Goal: Information Seeking & Learning: Learn about a topic

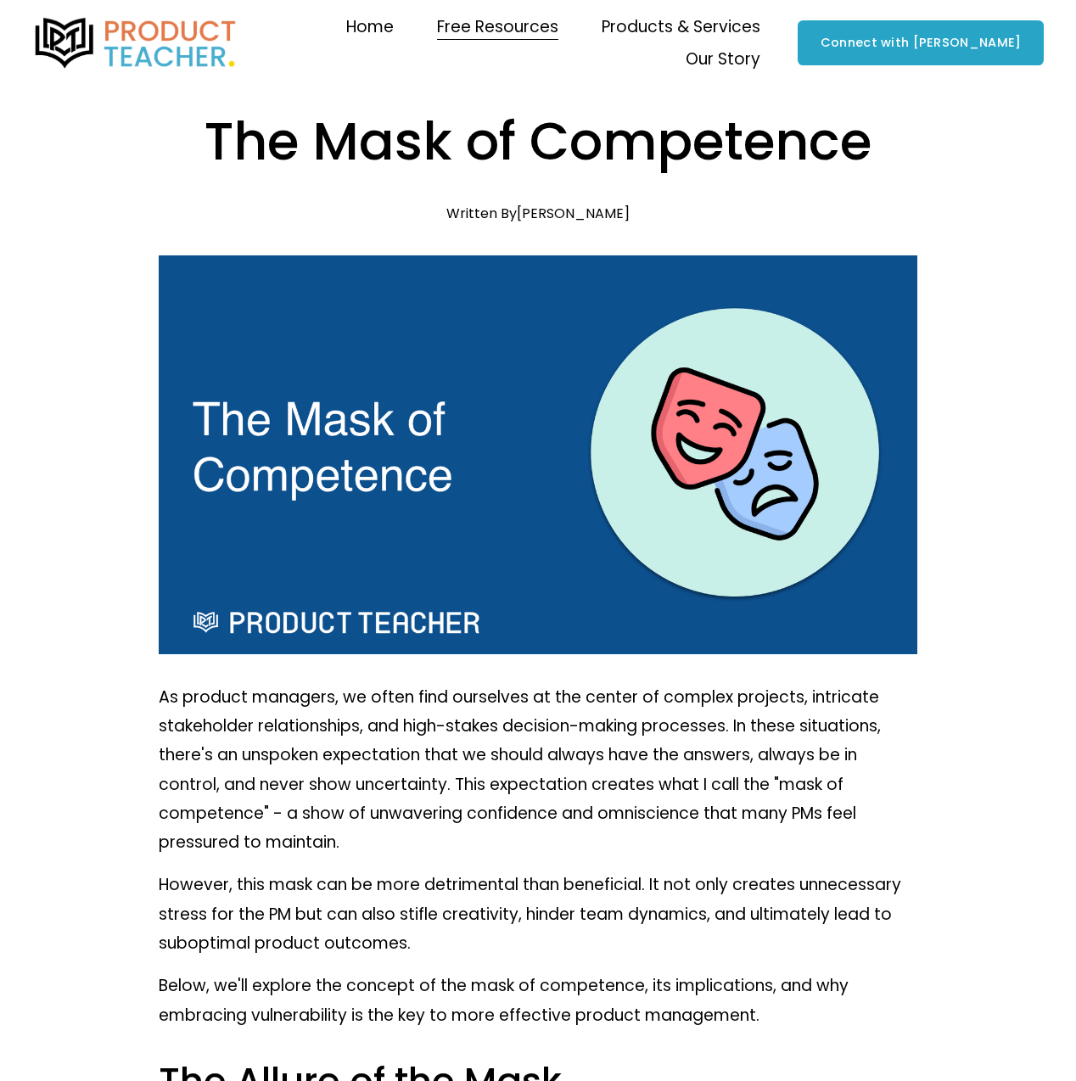
click at [444, 28] on span "Free Resources" at bounding box center [497, 27] width 121 height 29
click at [160, 40] on img at bounding box center [135, 43] width 207 height 51
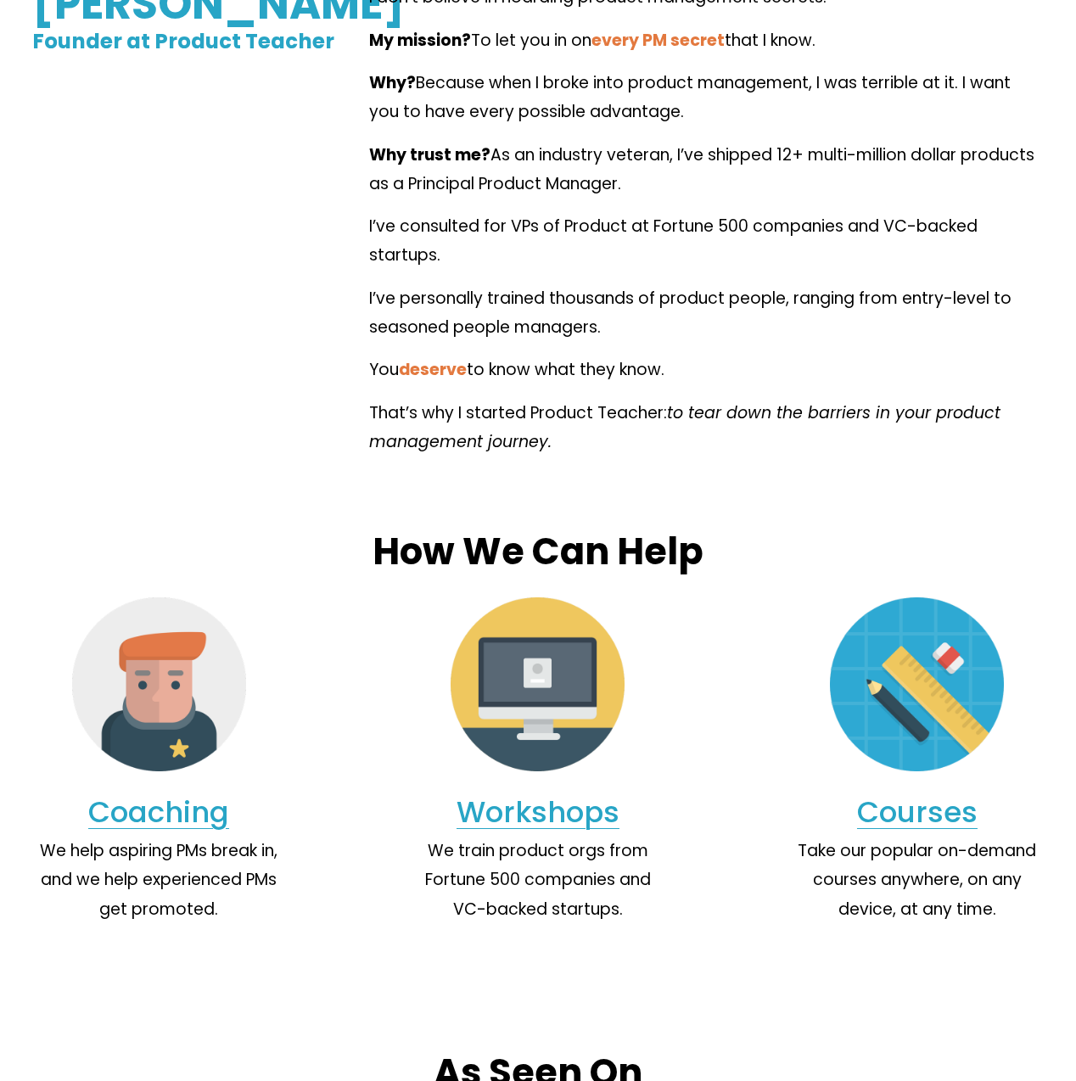
scroll to position [1357, 0]
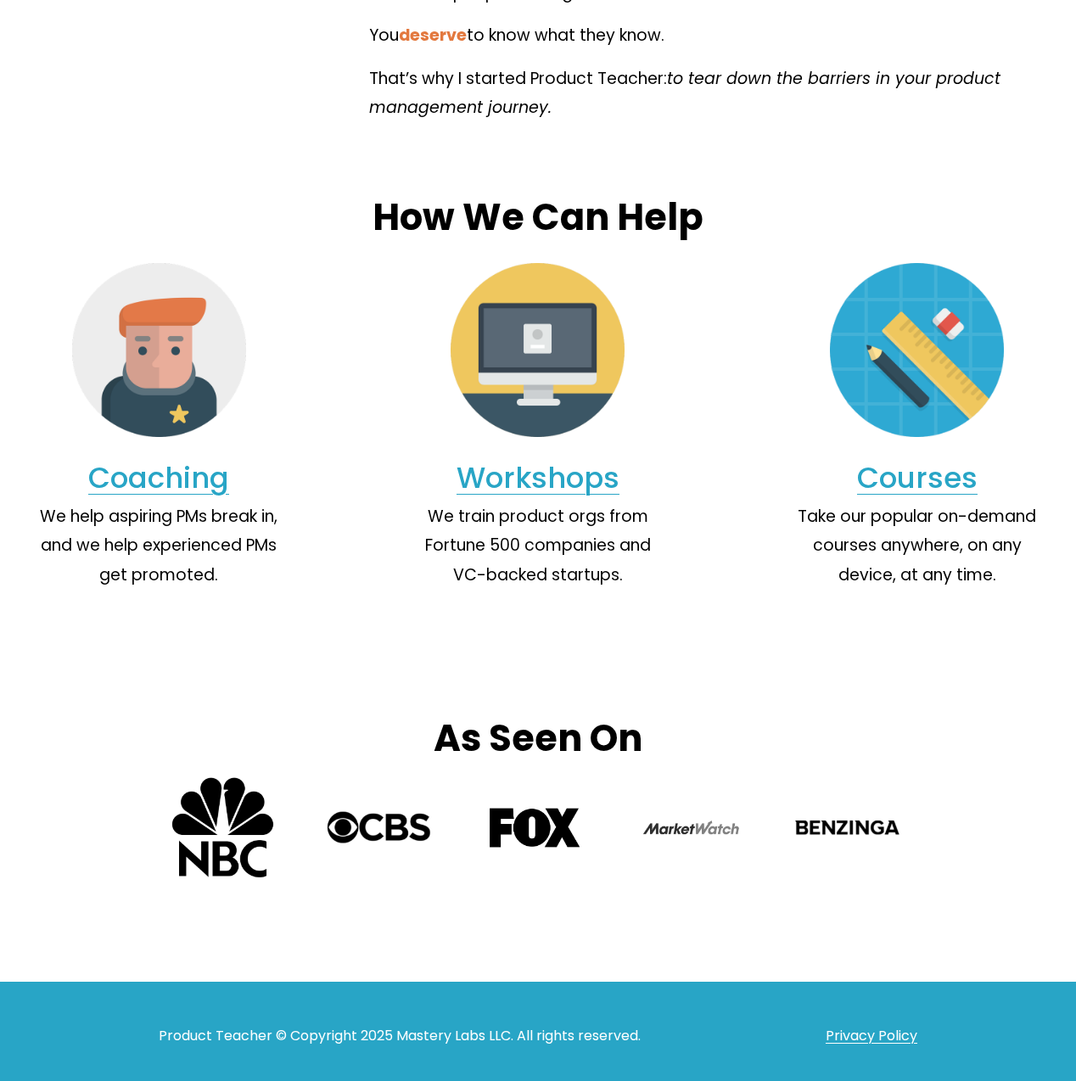
click at [165, 490] on link "Coaching" at bounding box center [158, 477] width 141 height 41
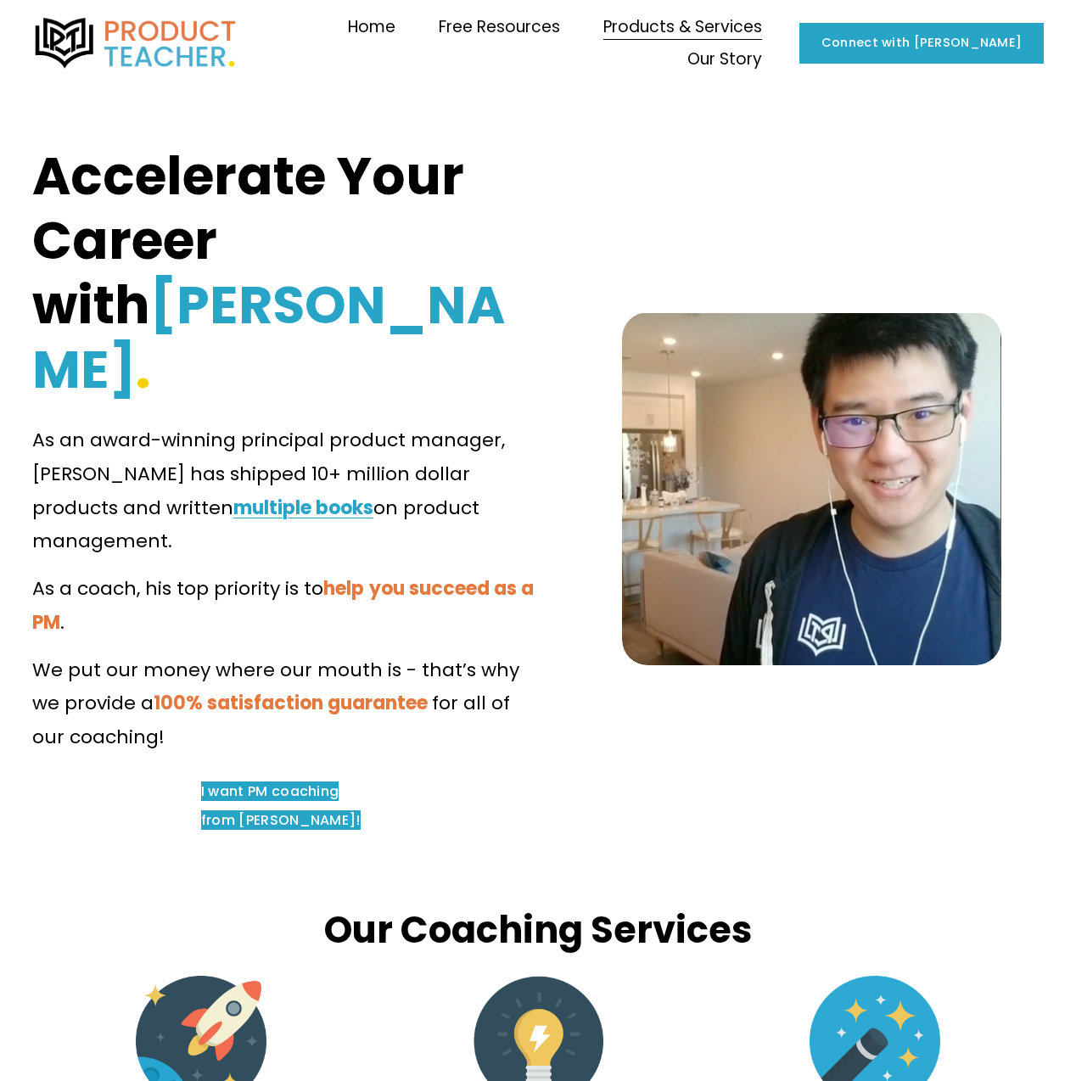
click at [0, 0] on span "Blog" at bounding box center [0, 0] width 0 height 0
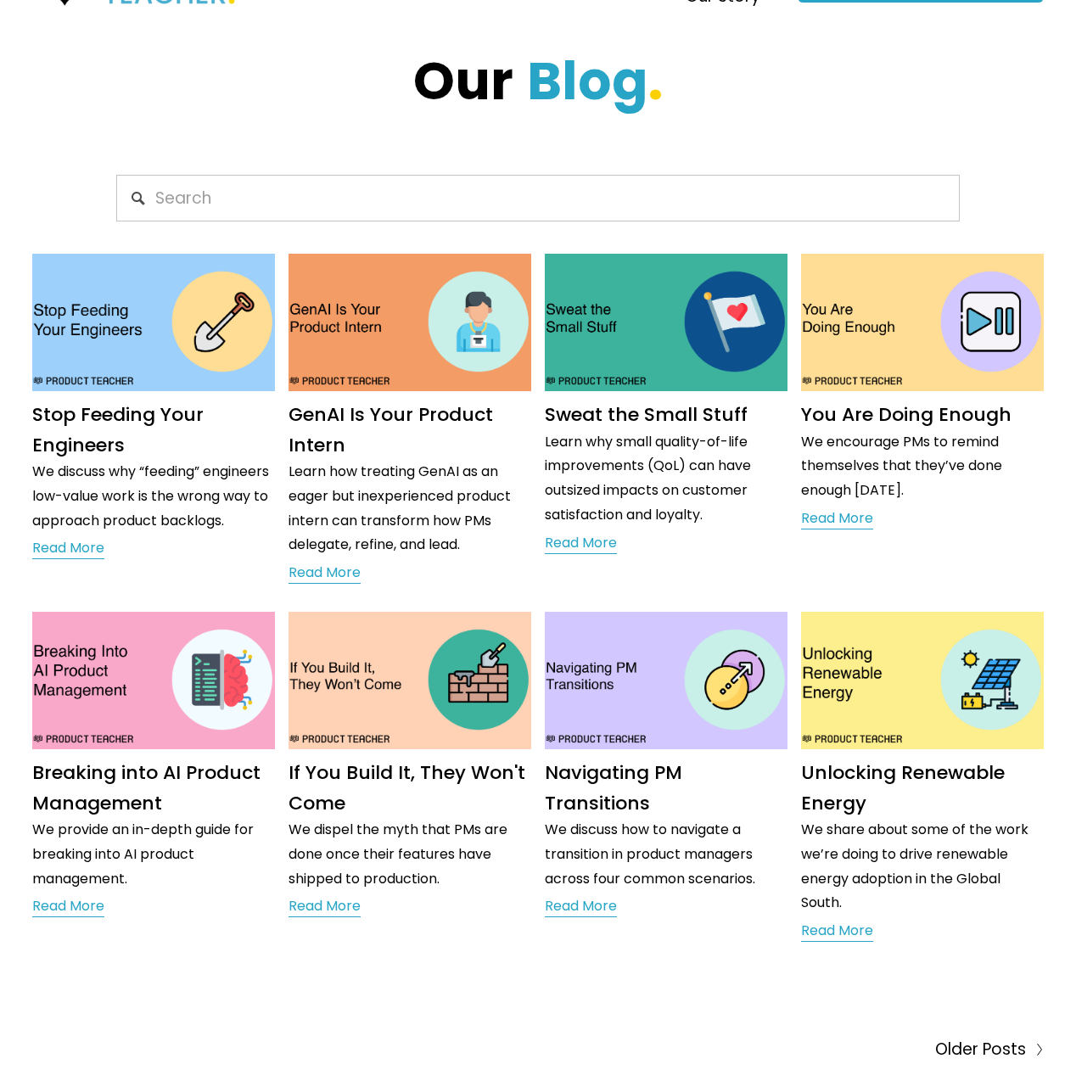
scroll to position [424, 0]
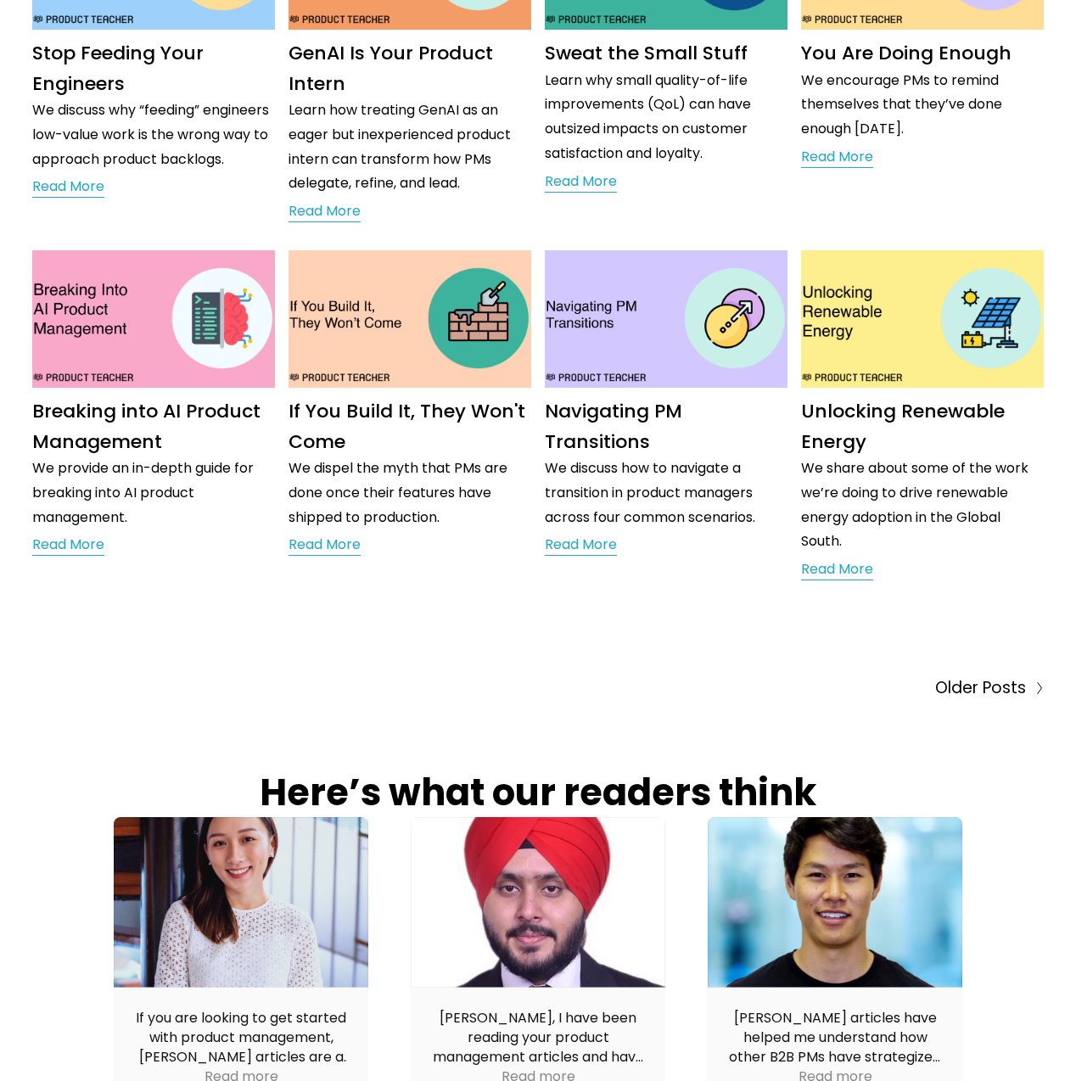
click at [1008, 688] on span "Older Posts" at bounding box center [980, 688] width 91 height 29
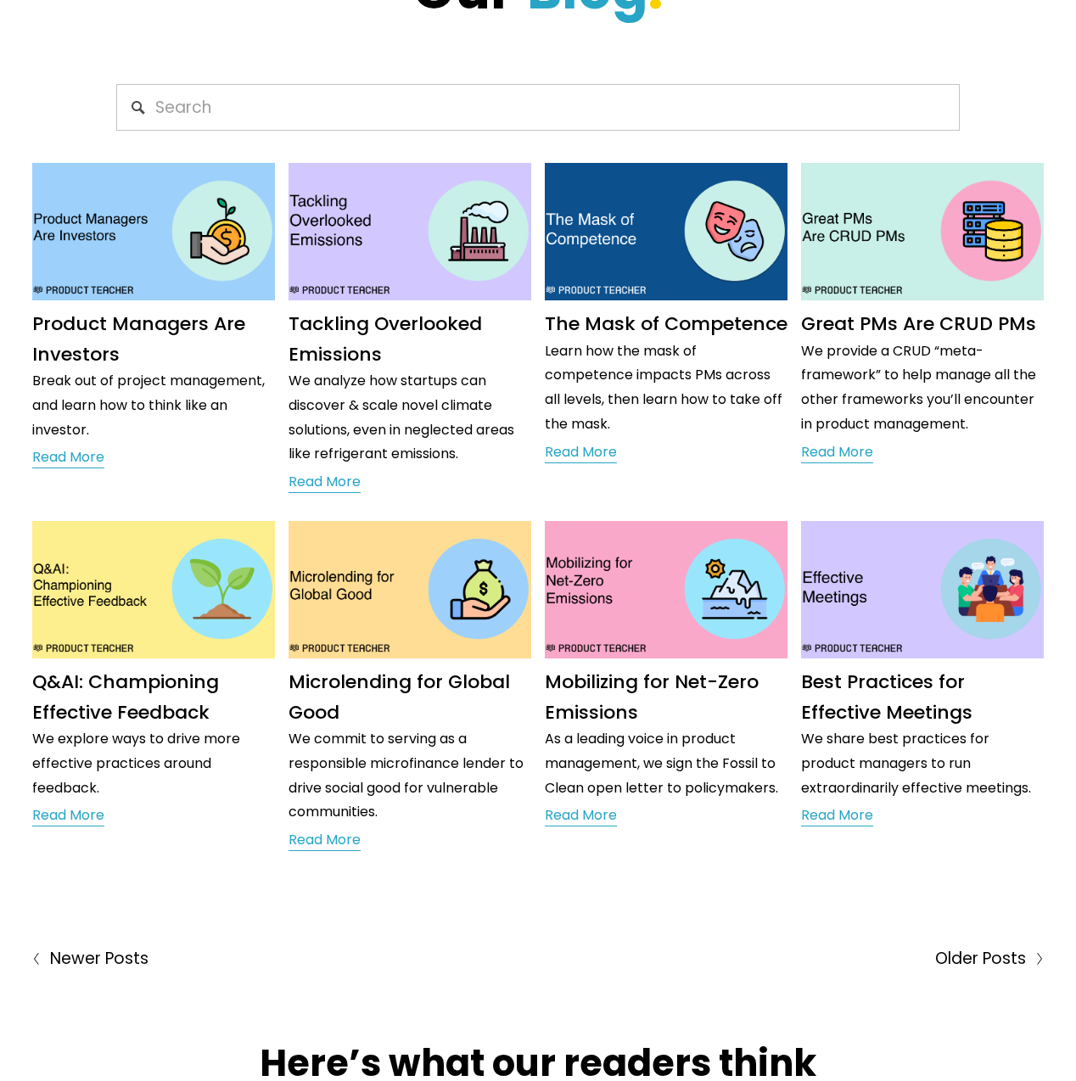
scroll to position [254, 0]
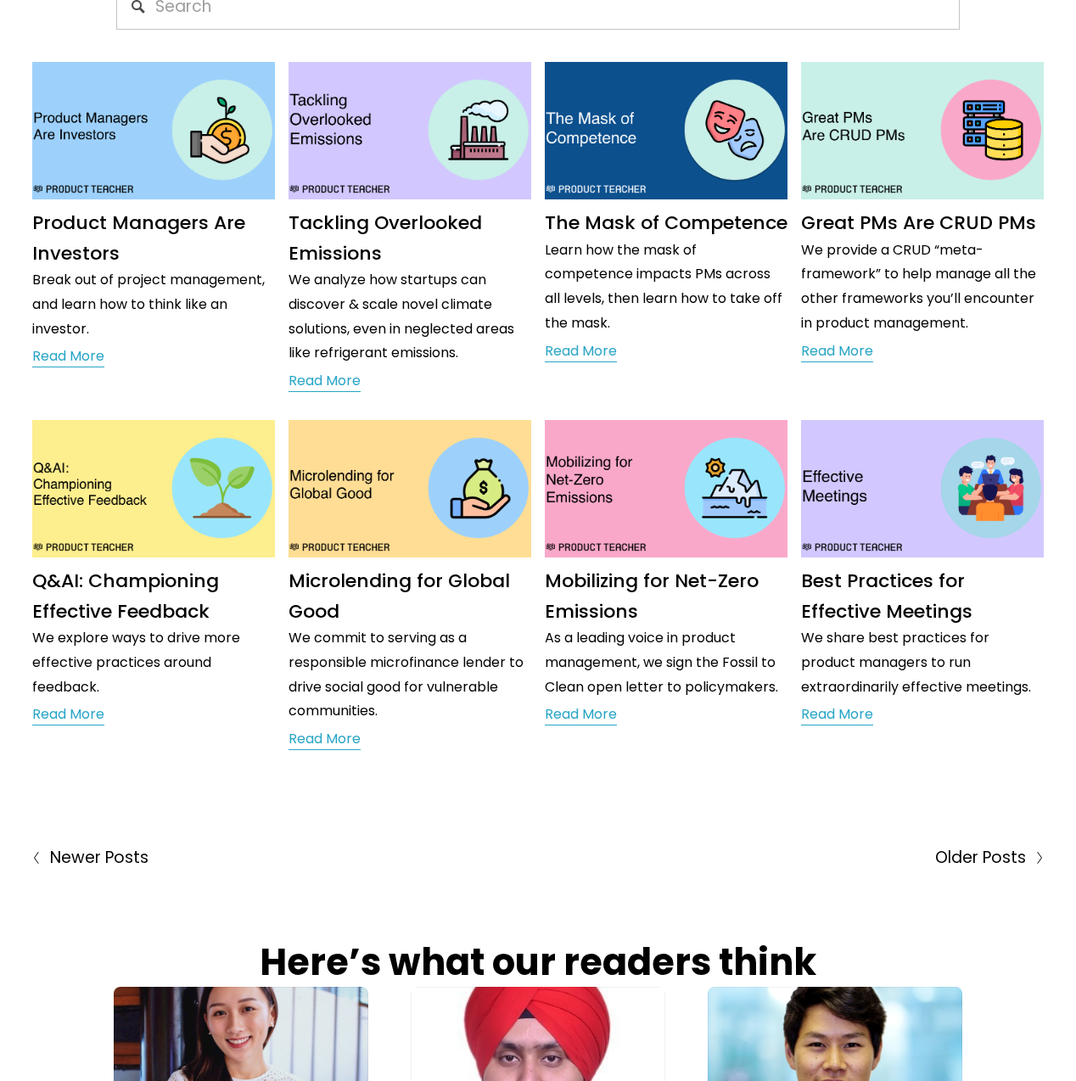
click at [1004, 864] on span "Older Posts" at bounding box center [980, 857] width 91 height 29
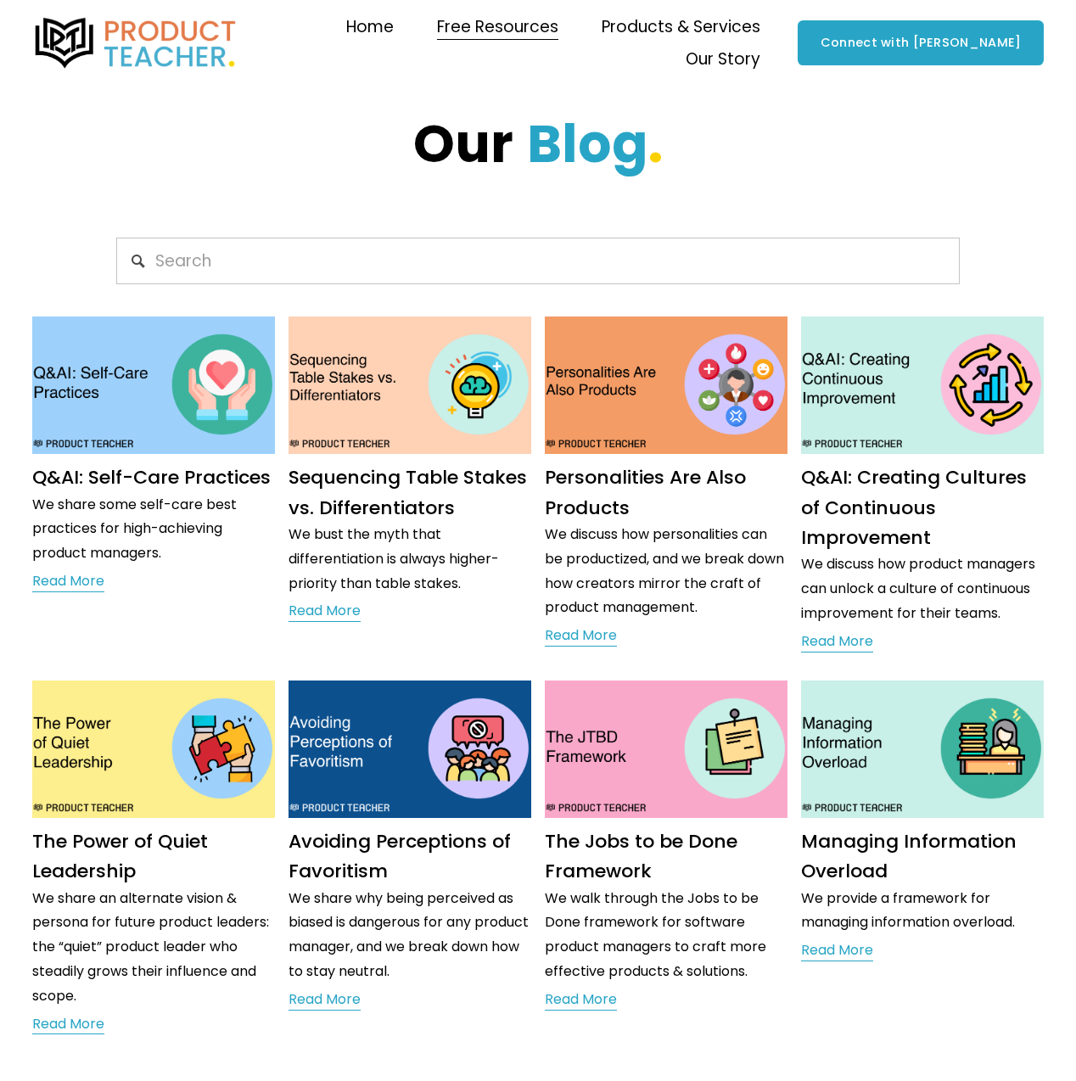
click at [404, 481] on link "Sequencing Table Stakes vs. Differentiators" at bounding box center [407, 492] width 238 height 56
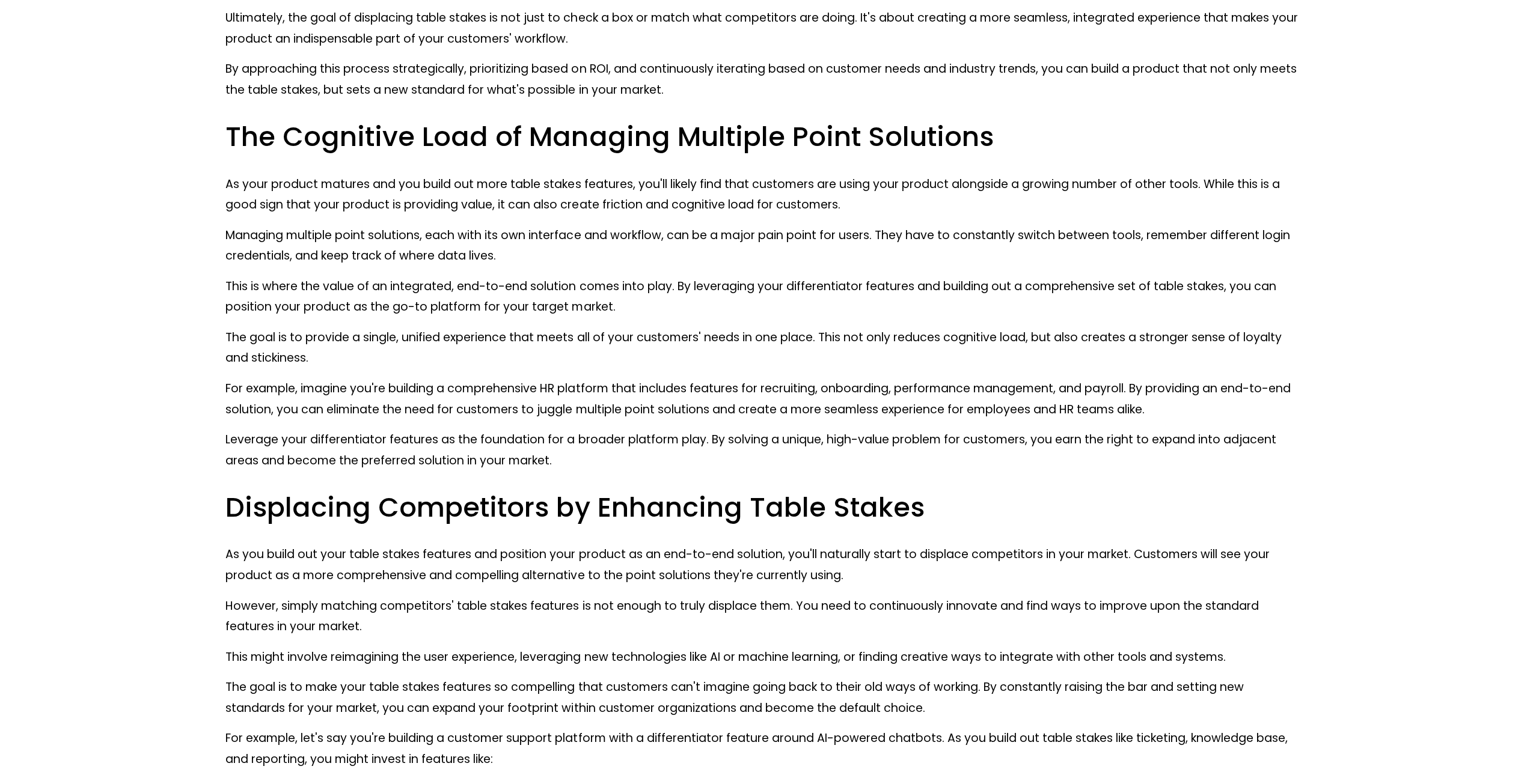
scroll to position [5491, 0]
drag, startPoint x: 403, startPoint y: 336, endPoint x: 770, endPoint y: 334, distance: 367.0
click at [762, 334] on p "The goal is to provide a single, unified experience that meets all of your cust…" at bounding box center [765, 348] width 1079 height 42
click at [762, 356] on p "The goal is to provide a single, unified experience that meets all of your cust…" at bounding box center [765, 348] width 1079 height 42
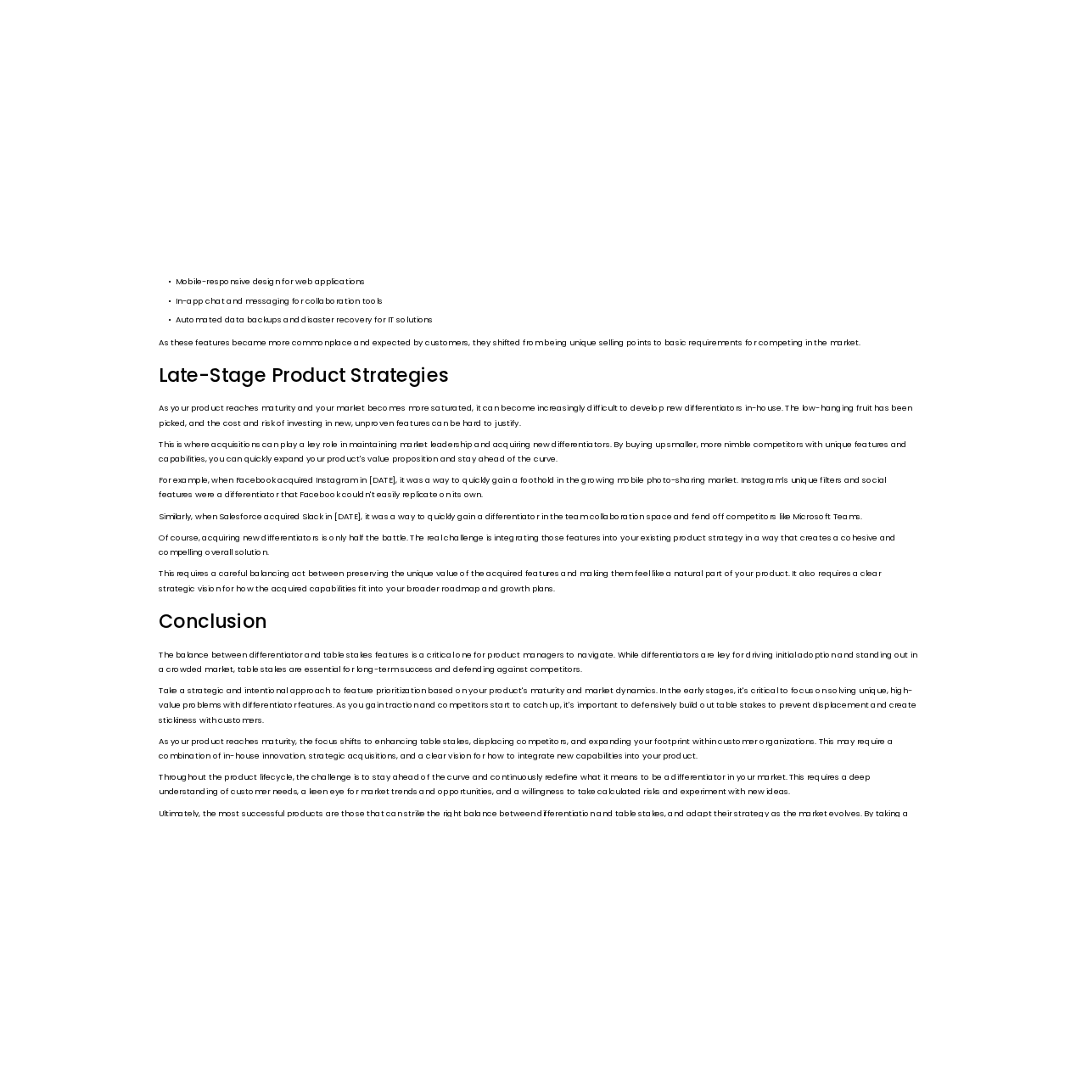
scroll to position [9704, 0]
